Goal: Find specific page/section: Find specific page/section

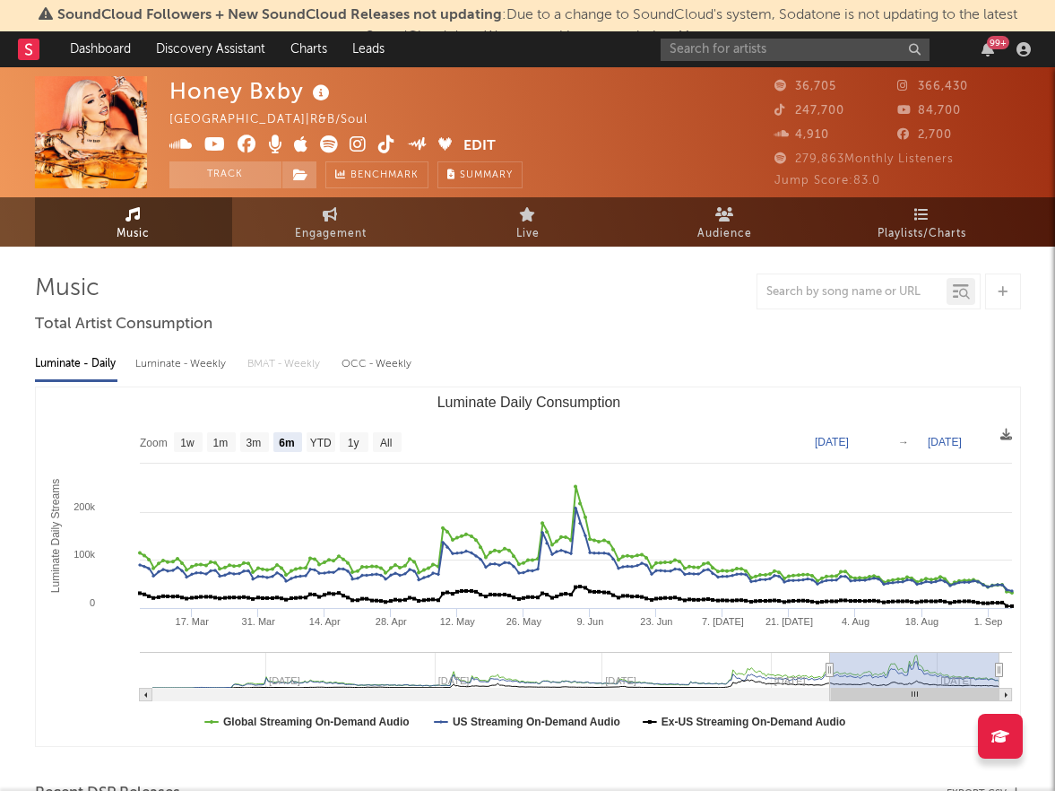
select select "6m"
click at [759, 31] on div "99 +" at bounding box center [849, 49] width 377 height 36
click at [719, 55] on input "text" at bounding box center [795, 50] width 269 height 22
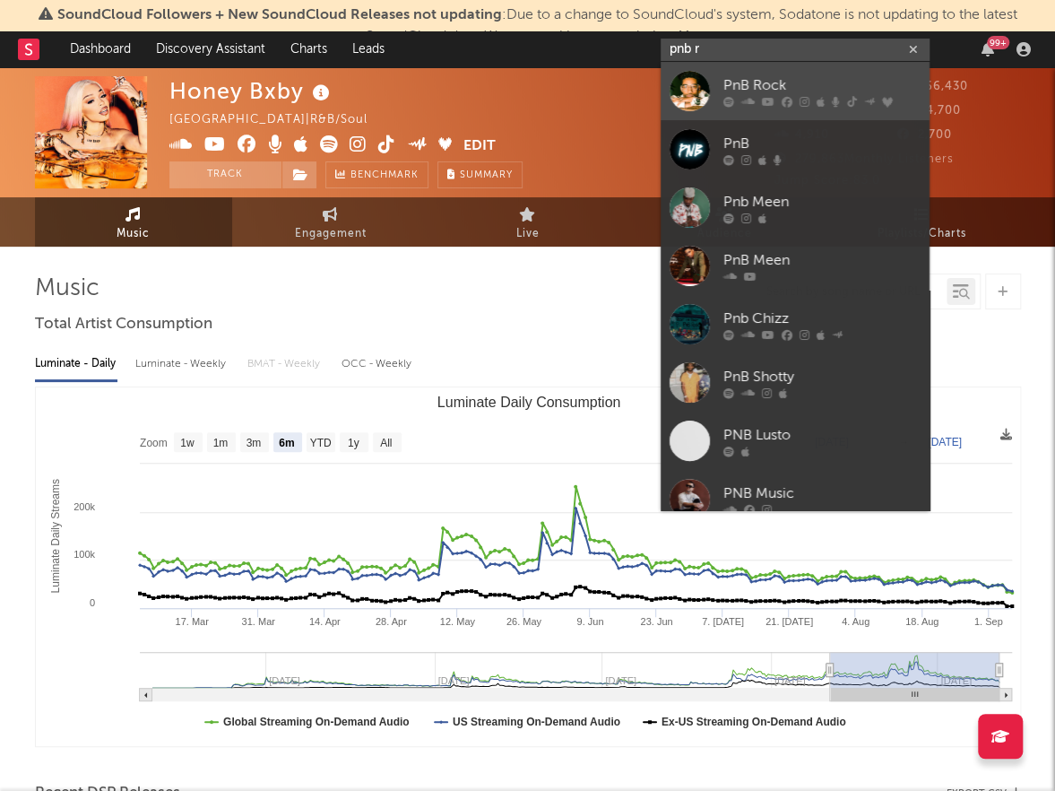
type input "pnb r"
click at [758, 87] on div "PnB Rock" at bounding box center [821, 85] width 197 height 22
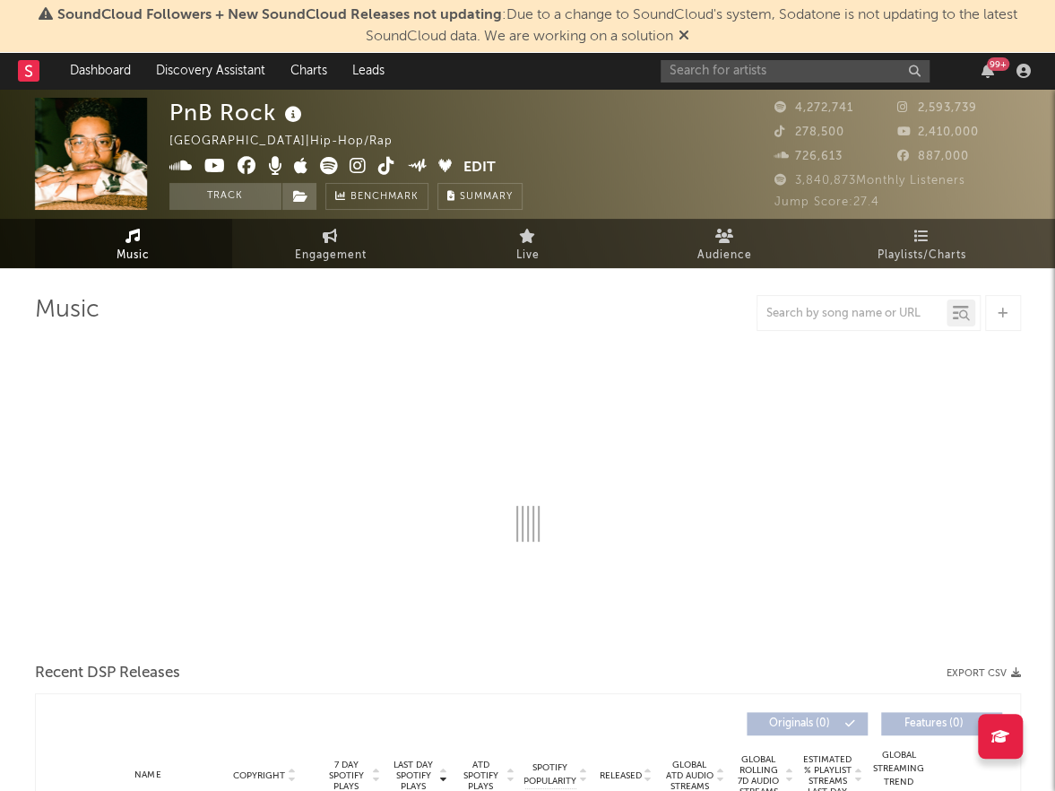
select select "6m"
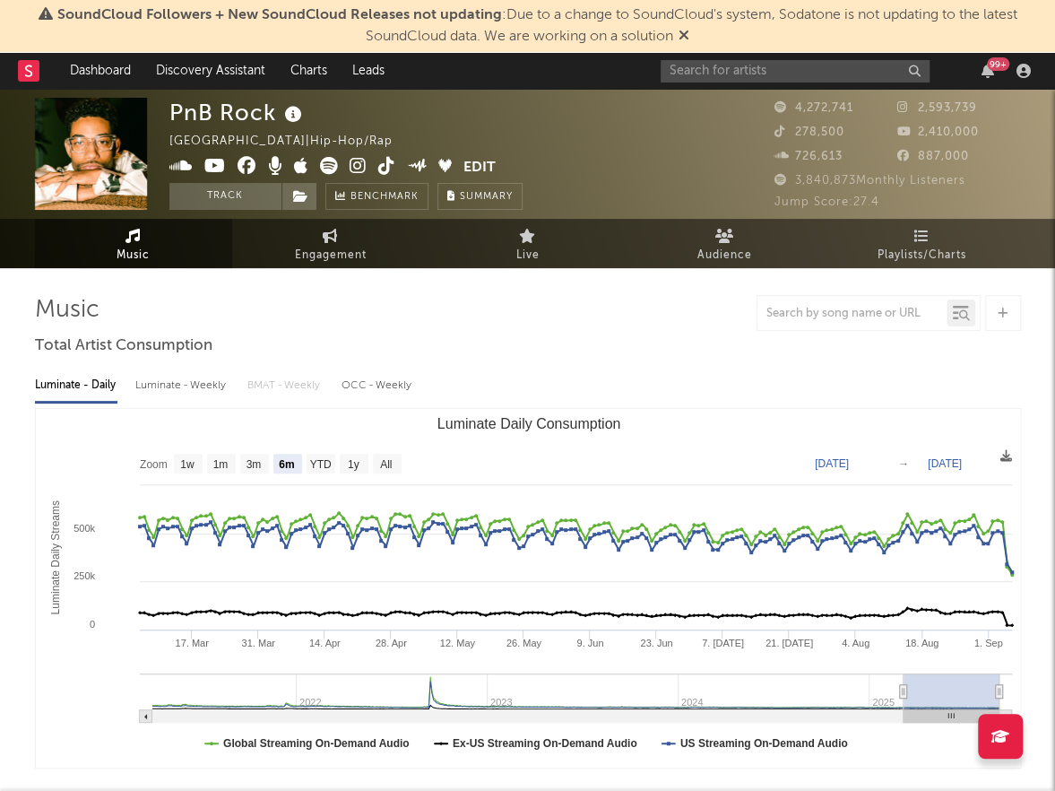
click at [246, 120] on div "PnB Rock" at bounding box center [237, 113] width 137 height 30
